Goal: Transaction & Acquisition: Purchase product/service

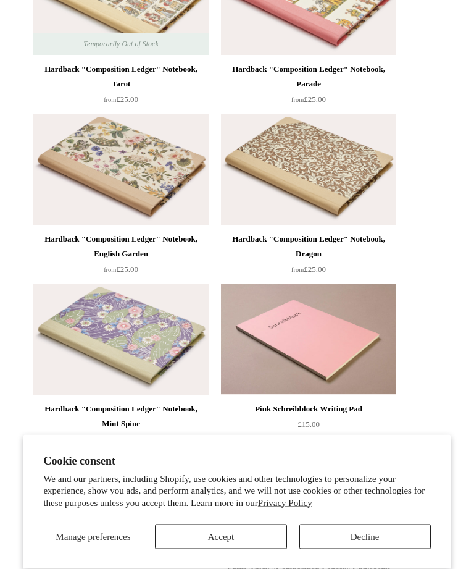
scroll to position [795, 0]
click at [238, 549] on button "Accept" at bounding box center [221, 537] width 132 height 25
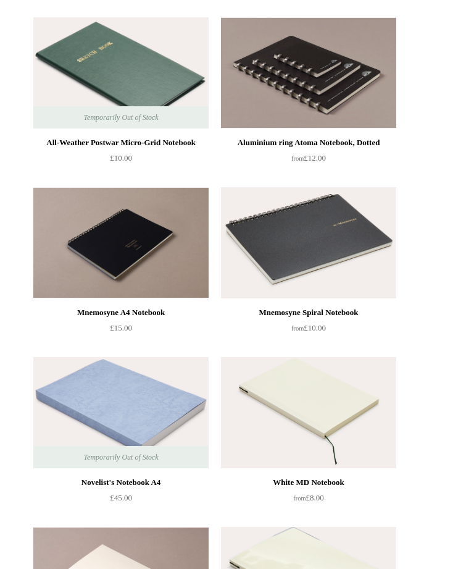
scroll to position [4120, 0]
click at [185, 103] on img at bounding box center [120, 72] width 175 height 111
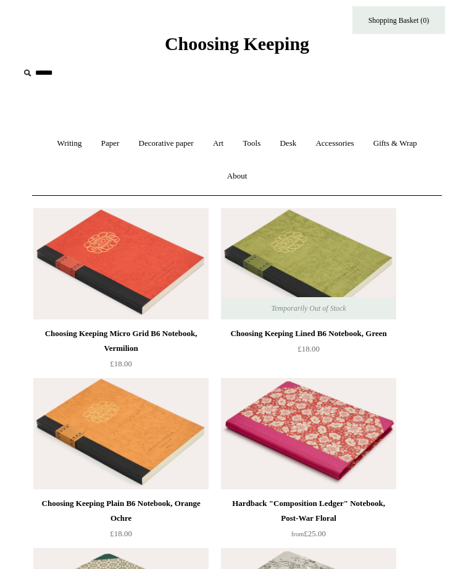
scroll to position [20, 0]
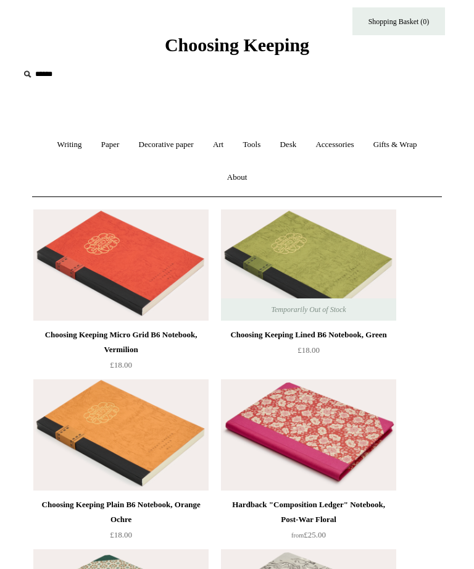
click at [62, 141] on link "Writing +" at bounding box center [69, 145] width 42 height 33
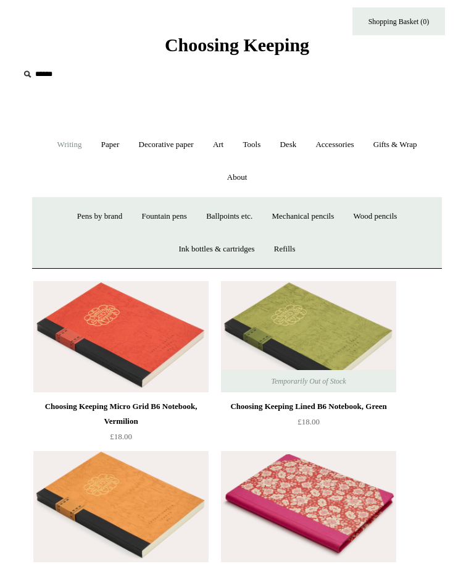
click at [117, 144] on link "Paper +" at bounding box center [111, 145] width 36 height 33
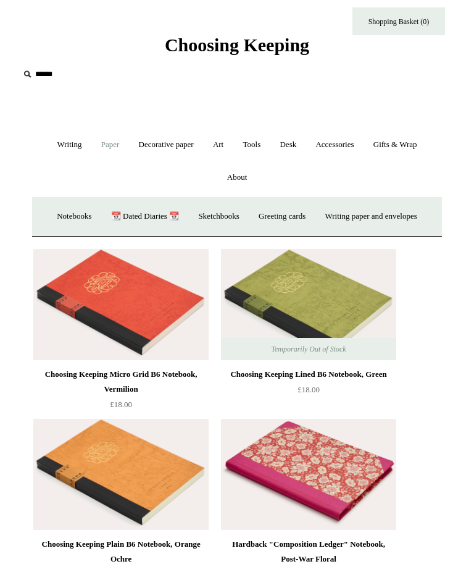
click at [61, 216] on link "Notebooks +" at bounding box center [74, 216] width 52 height 33
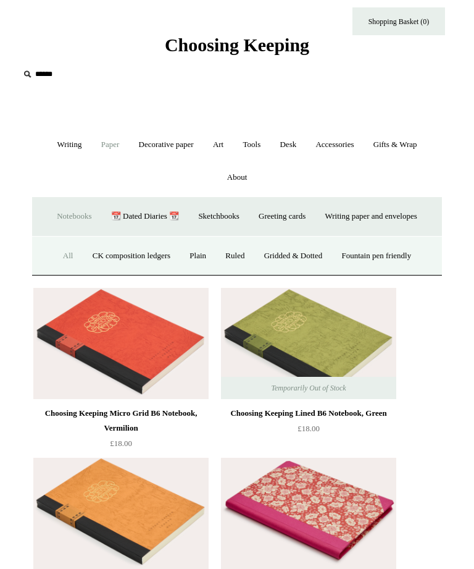
click at [192, 258] on link "Plain" at bounding box center [198, 256] width 34 height 33
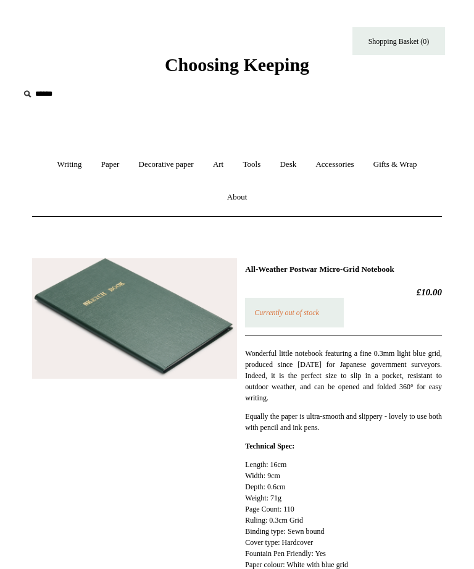
click at [194, 329] on img at bounding box center [134, 318] width 205 height 120
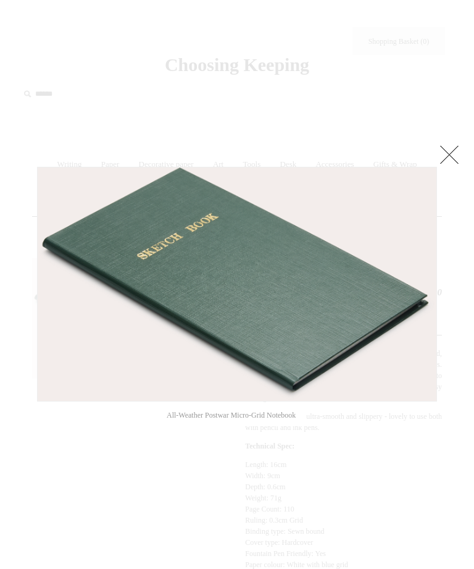
click at [447, 161] on link at bounding box center [449, 154] width 25 height 25
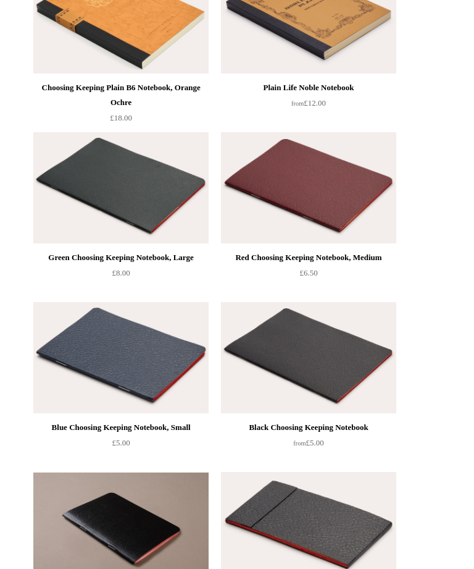
scroll to position [267, 0]
click at [198, 206] on img at bounding box center [120, 187] width 175 height 111
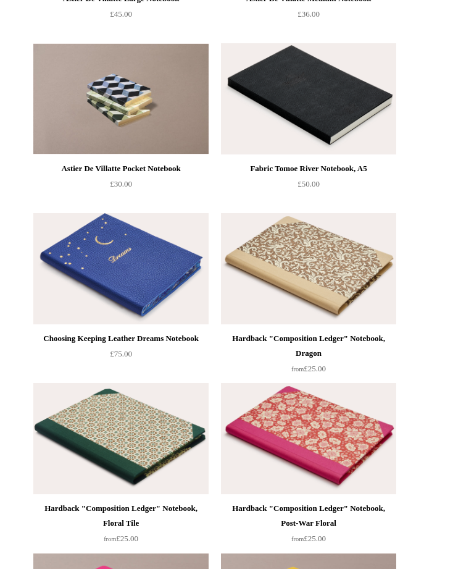
scroll to position [1885, 0]
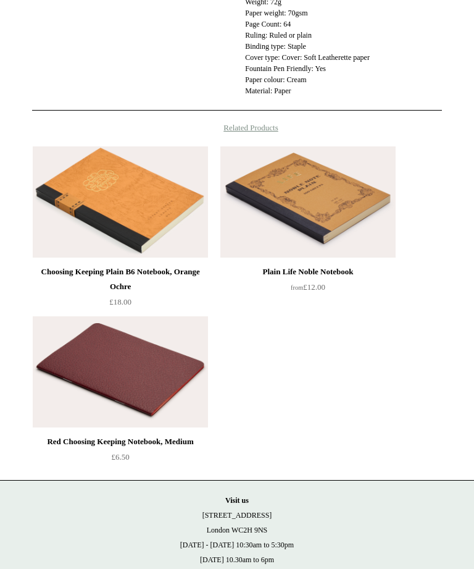
scroll to position [518, 0]
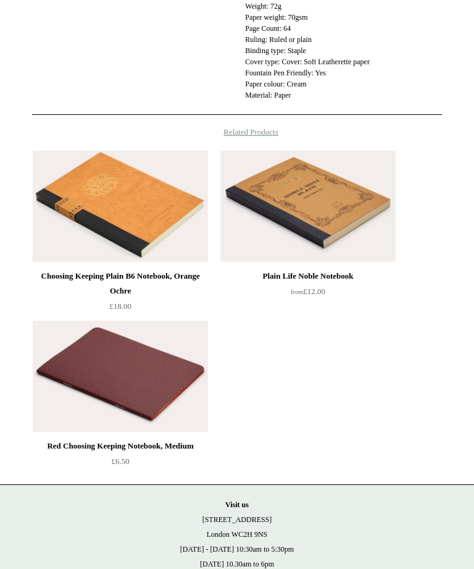
click at [365, 200] on img at bounding box center [308, 206] width 175 height 111
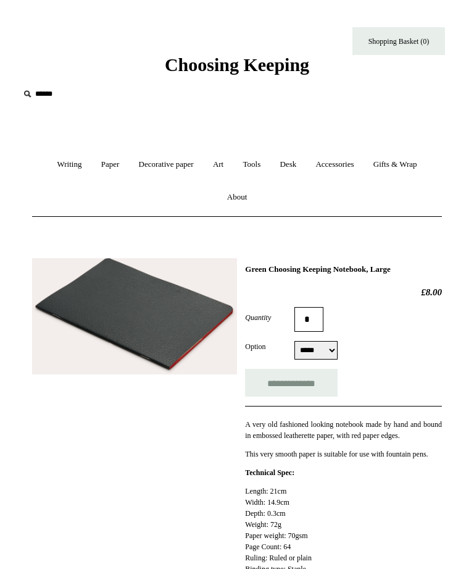
scroll to position [558, 0]
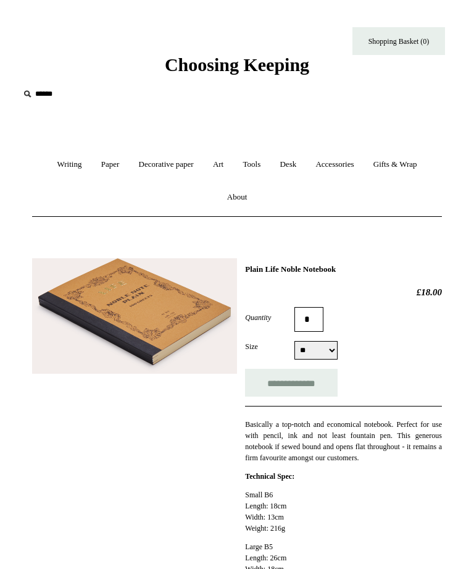
select select "**"
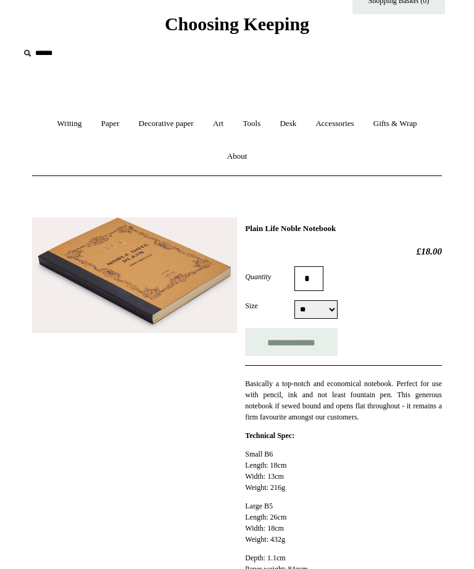
click at [197, 280] on img at bounding box center [134, 276] width 205 height 116
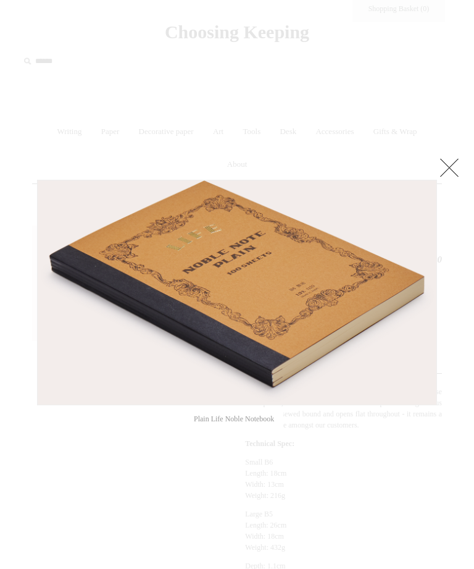
scroll to position [34, 0]
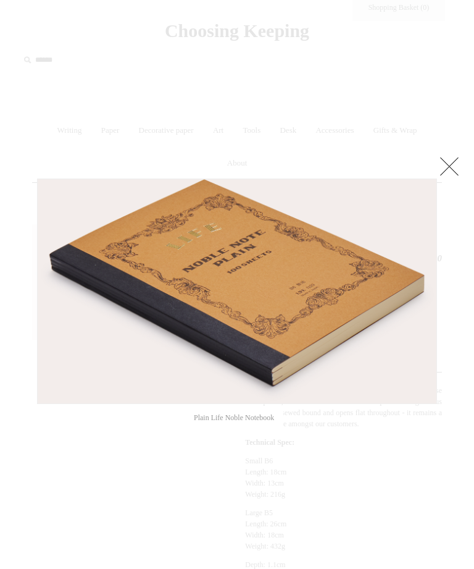
click at [444, 171] on link at bounding box center [449, 166] width 25 height 25
